Goal: Task Accomplishment & Management: Use online tool/utility

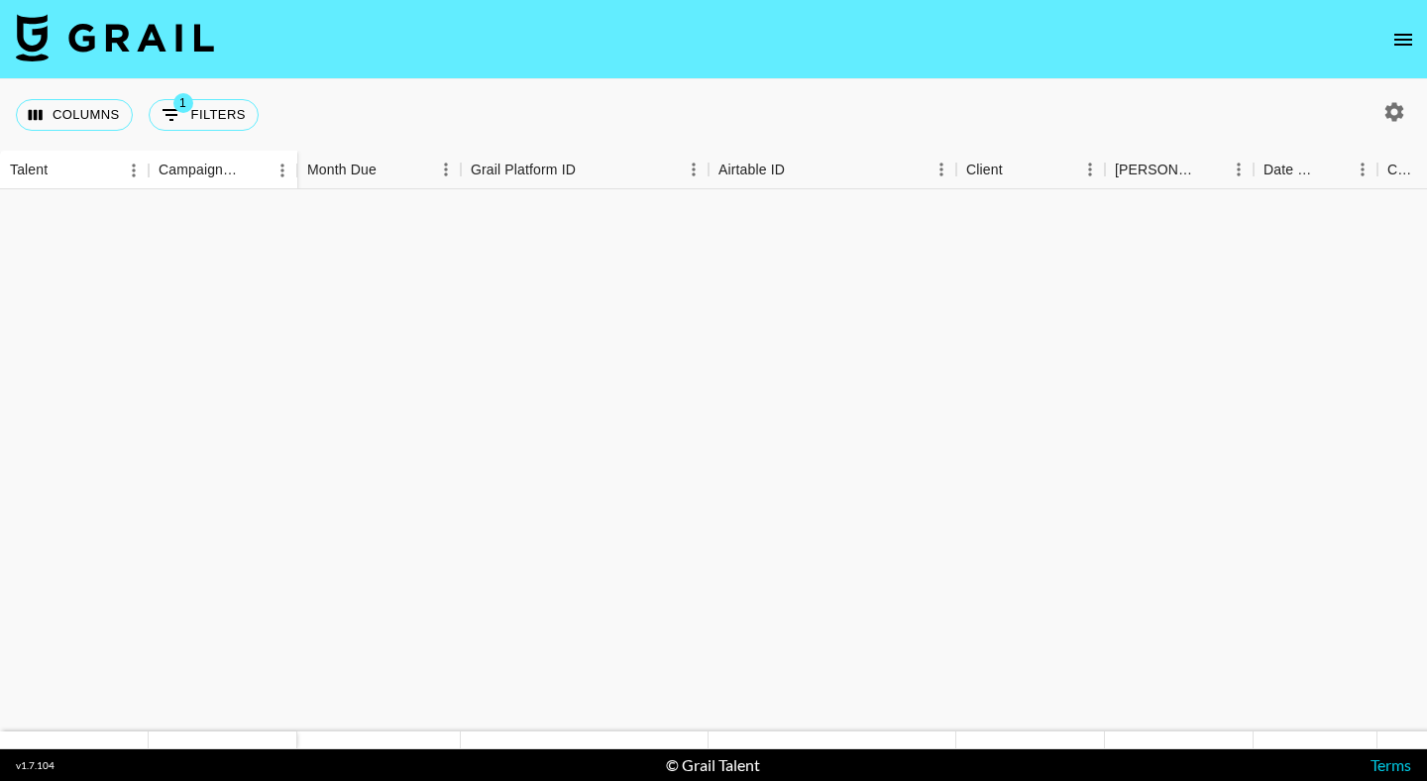
scroll to position [1321, 0]
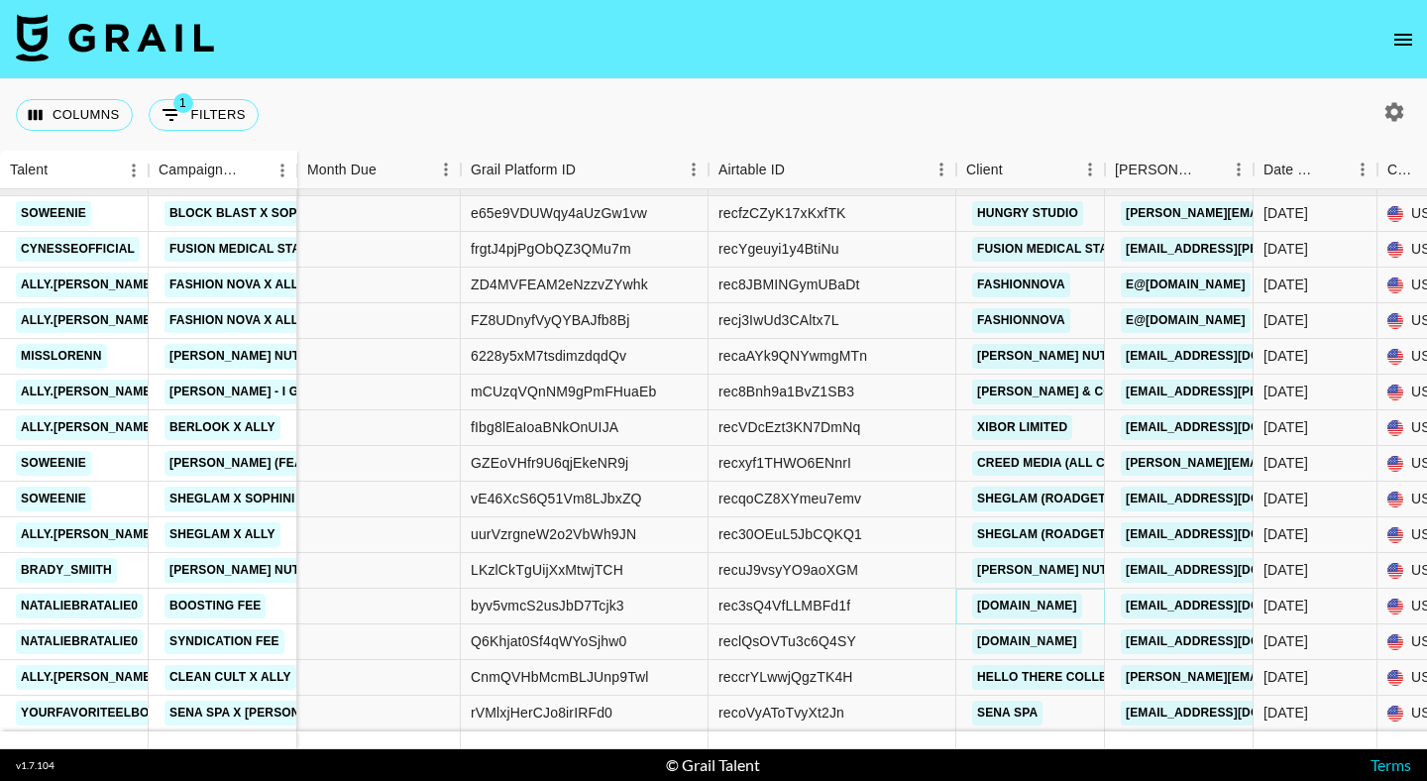
click at [1052, 612] on link "[DOMAIN_NAME]" at bounding box center [1027, 606] width 110 height 25
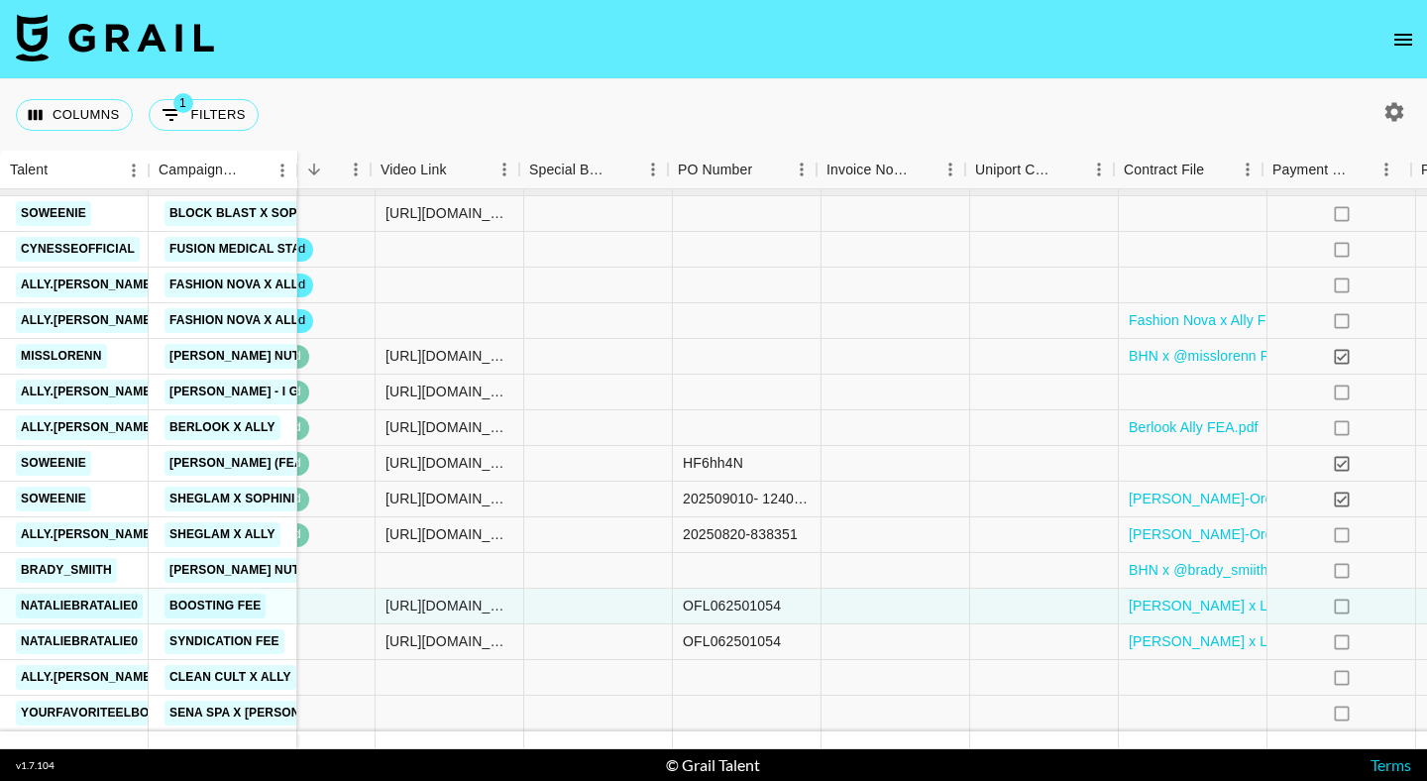
scroll to position [1321, 2012]
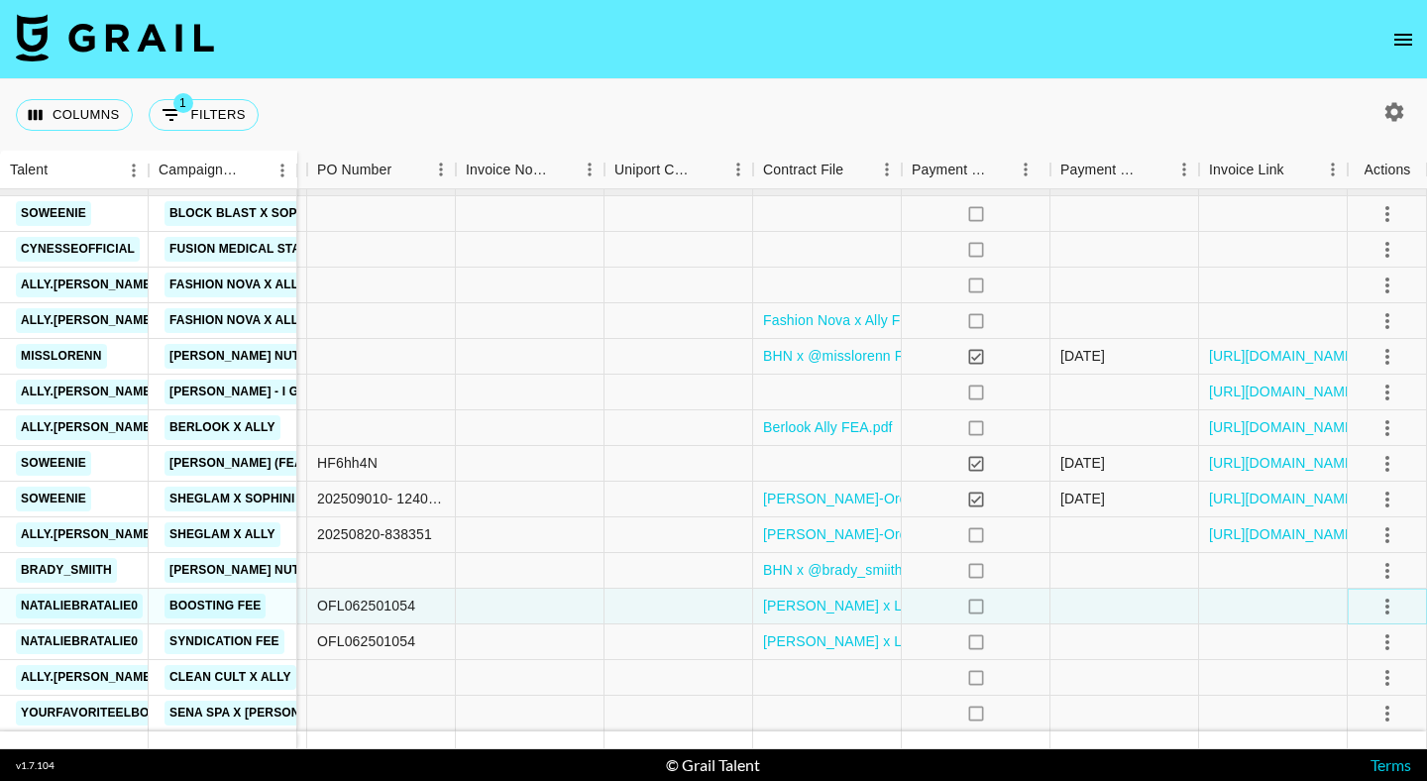
click at [1380, 603] on icon "select merge strategy" at bounding box center [1387, 607] width 24 height 24
click at [1363, 569] on div "Approve" at bounding box center [1344, 564] width 60 height 24
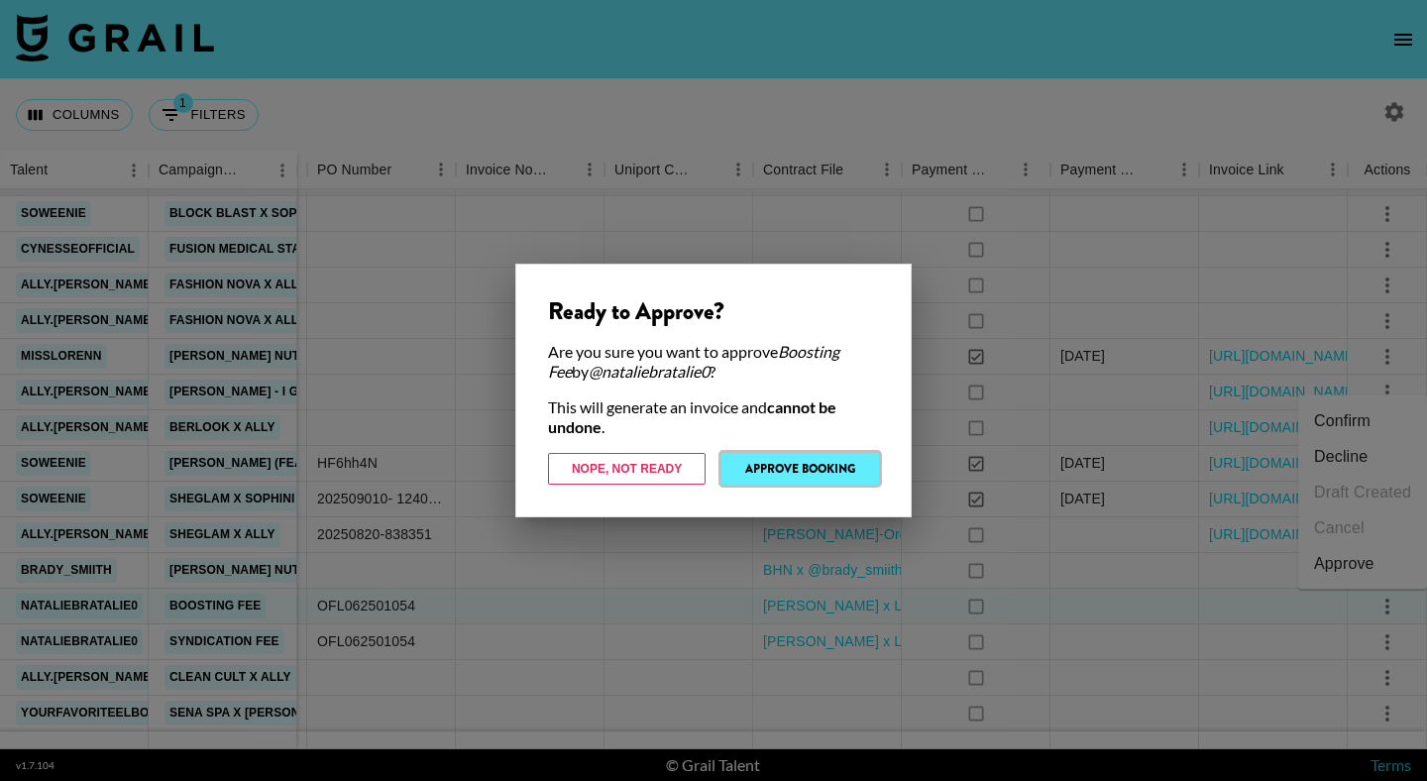
click at [787, 468] on button "Approve Booking" at bounding box center [800, 469] width 158 height 32
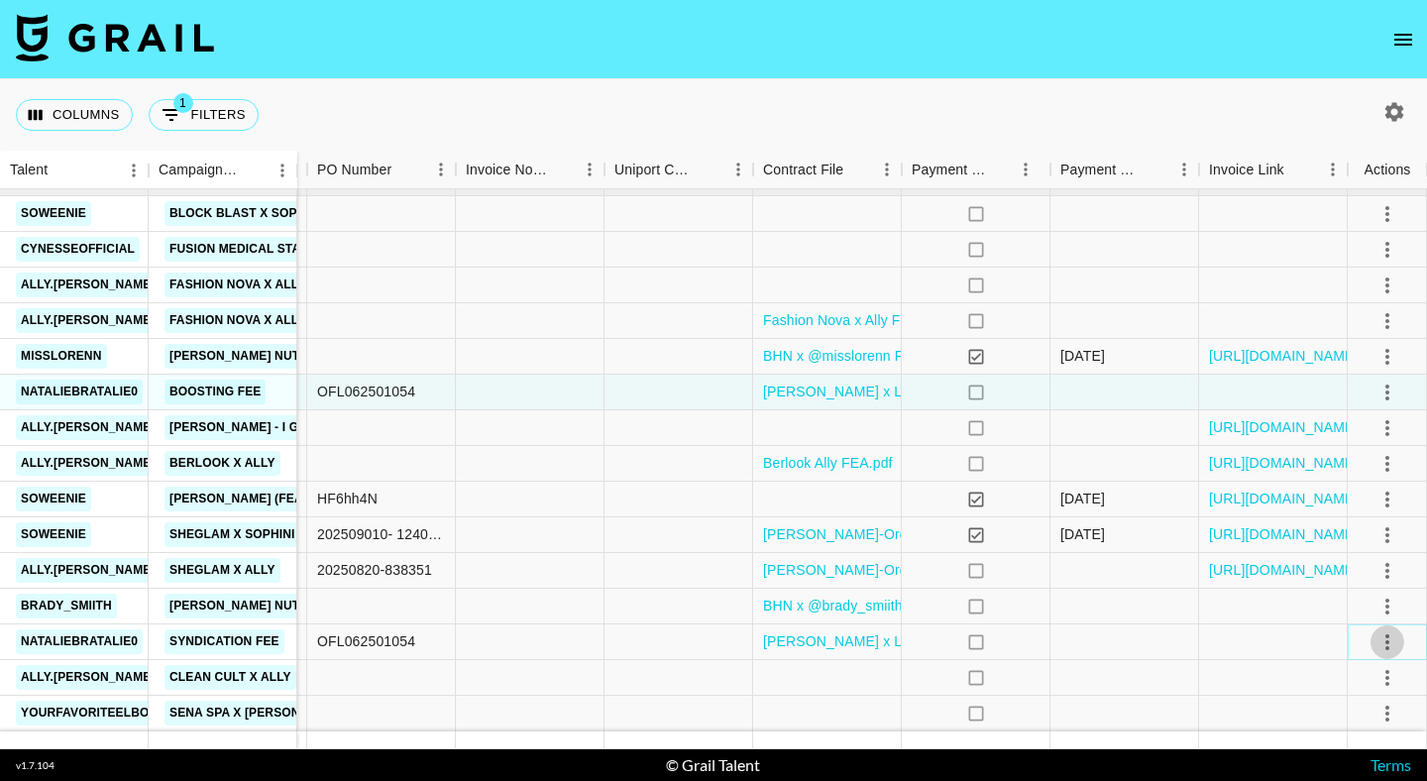
click at [1383, 638] on icon "select merge strategy" at bounding box center [1387, 642] width 24 height 24
click at [1366, 588] on div "Approve" at bounding box center [1344, 600] width 60 height 24
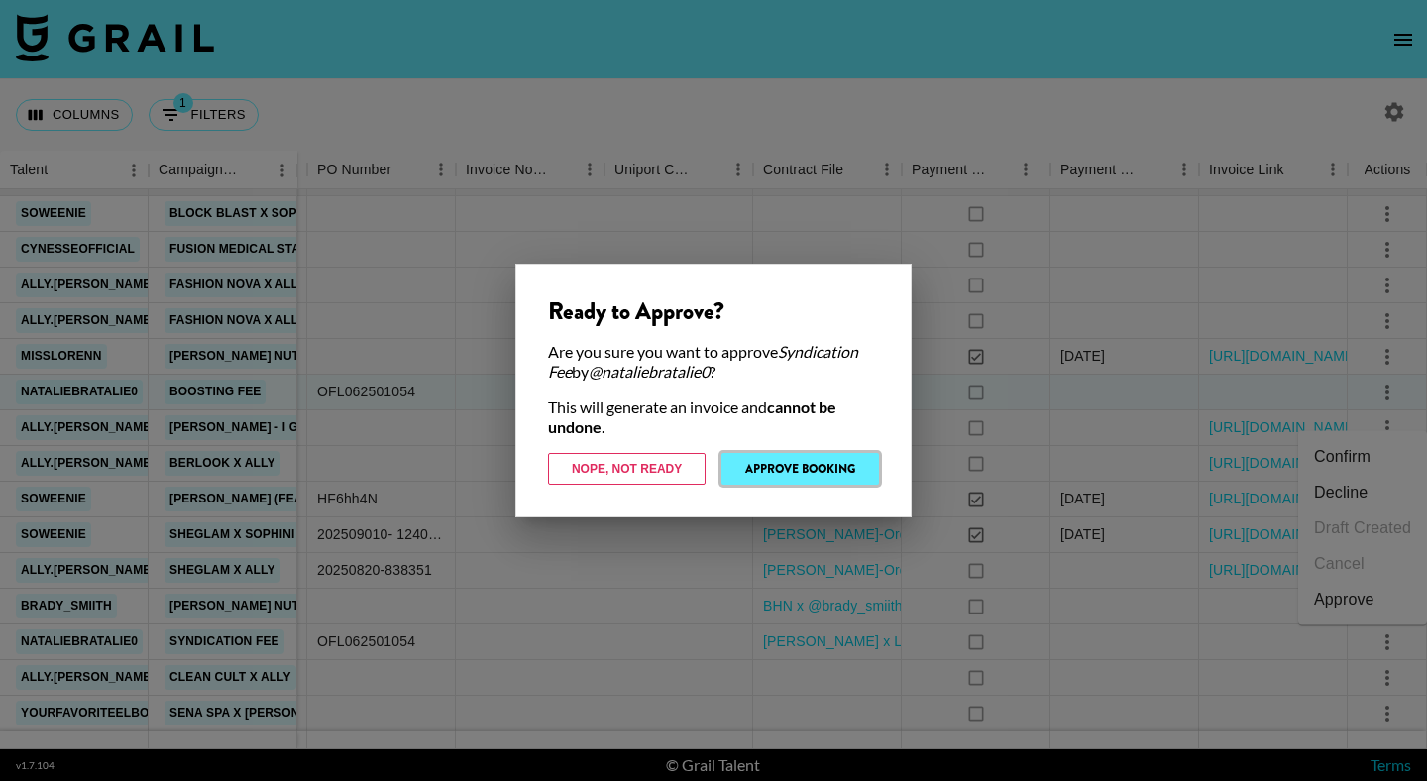
click at [754, 456] on button "Approve Booking" at bounding box center [800, 469] width 158 height 32
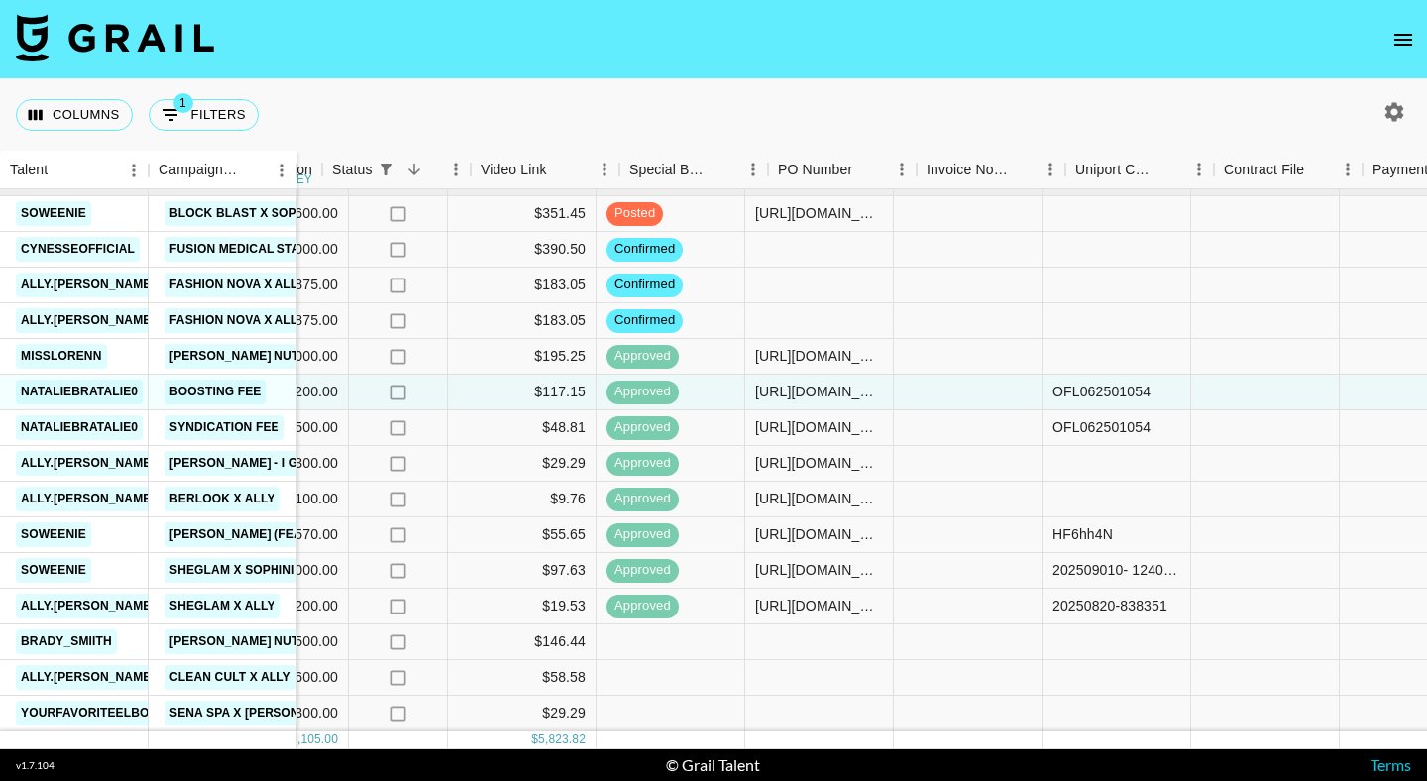
scroll to position [1321, 1216]
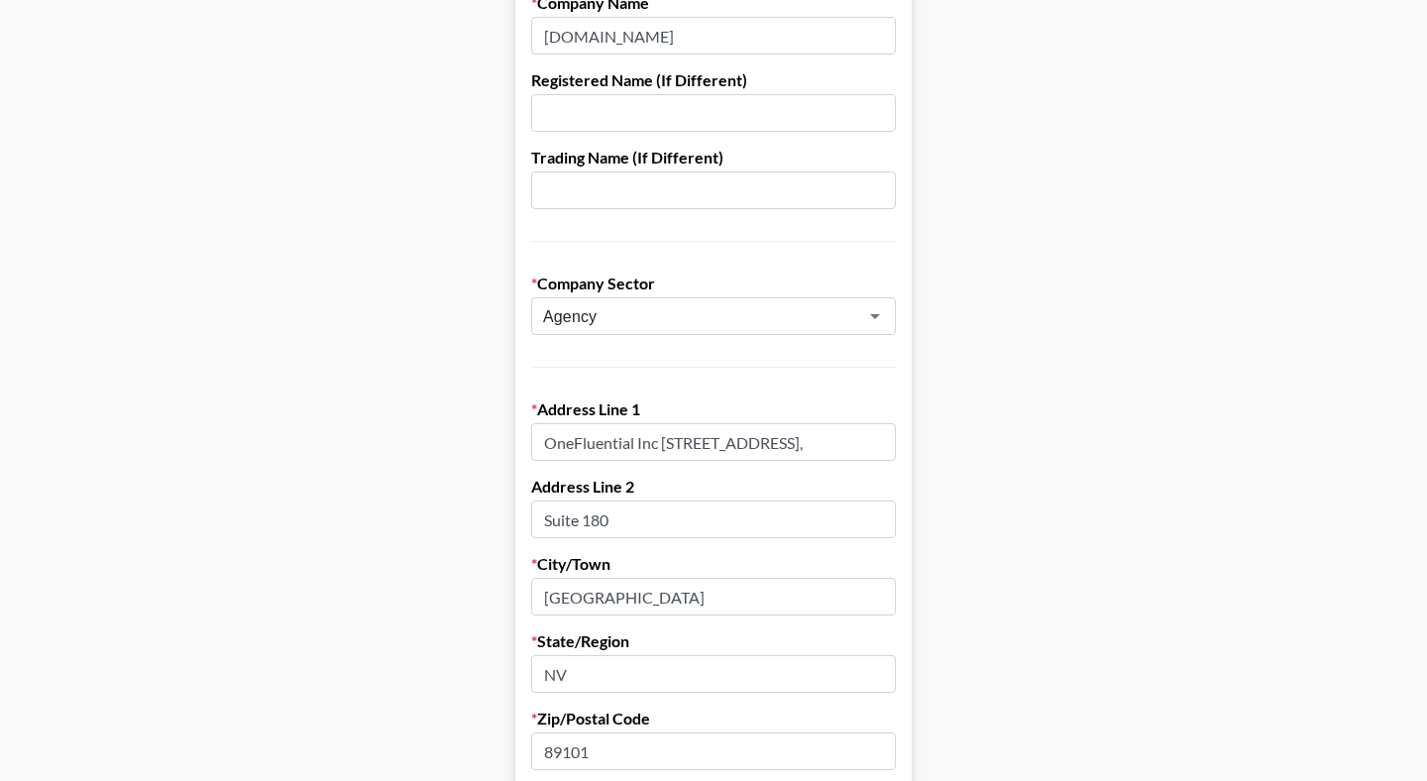
scroll to position [333, 0]
